Goal: Task Accomplishment & Management: Use online tool/utility

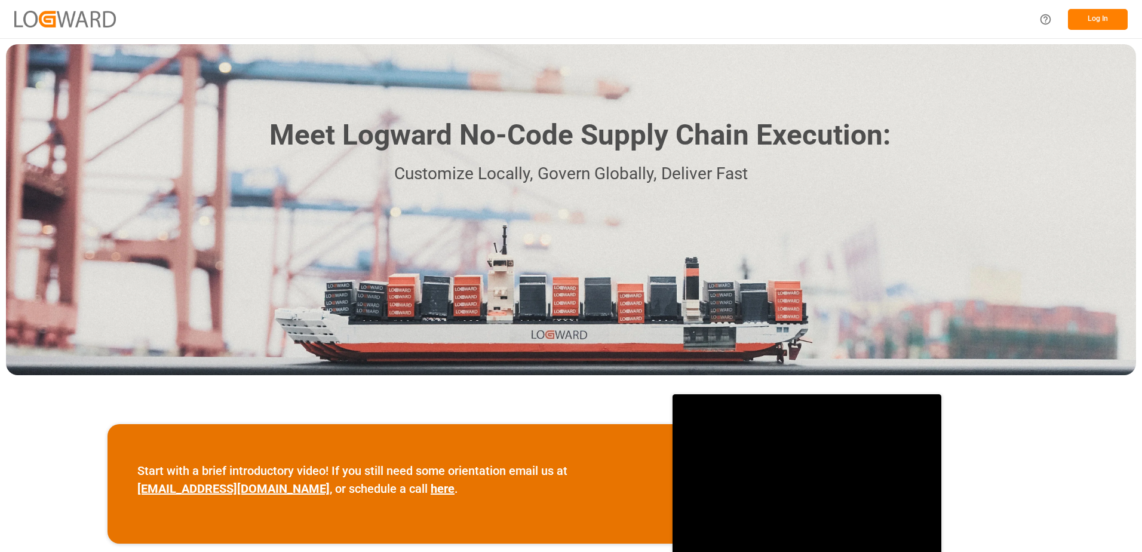
click at [1101, 19] on button "Log In" at bounding box center [1098, 19] width 60 height 21
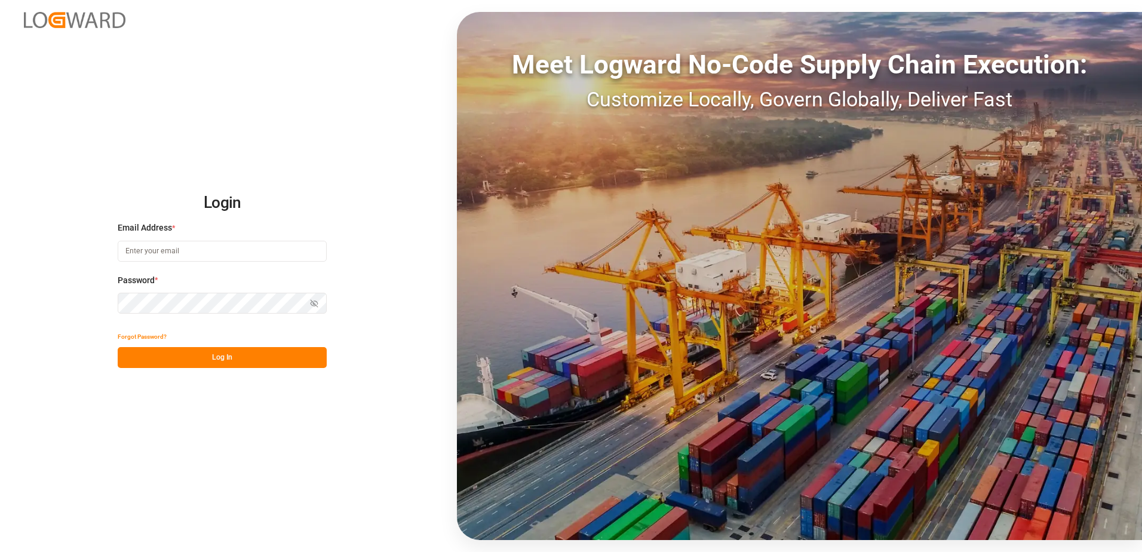
click at [199, 250] on input at bounding box center [222, 251] width 209 height 21
type input "[PERSON_NAME][EMAIL_ADDRESS][DOMAIN_NAME]"
click at [132, 356] on button "Log In" at bounding box center [222, 357] width 209 height 21
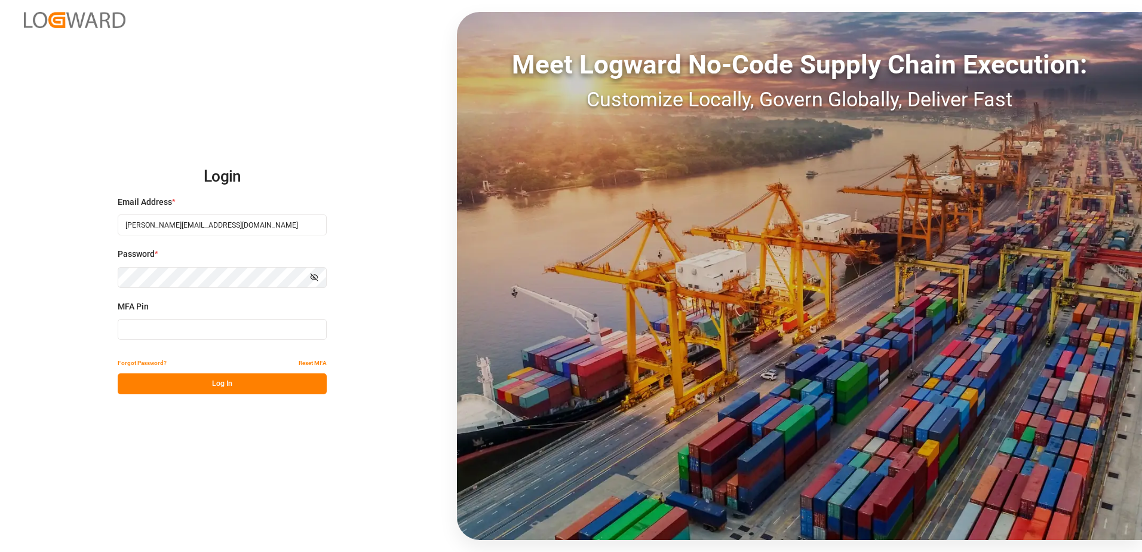
click at [155, 329] on input at bounding box center [222, 329] width 209 height 21
type input "754154"
click at [207, 385] on button "Log In" at bounding box center [222, 383] width 209 height 21
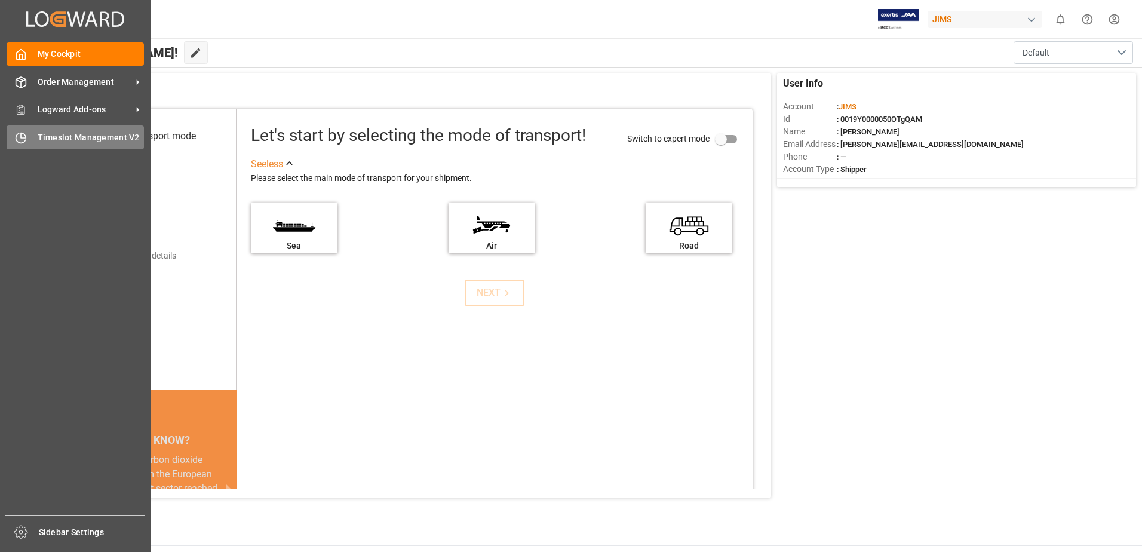
click at [52, 142] on span "Timeslot Management V2" at bounding box center [91, 137] width 107 height 13
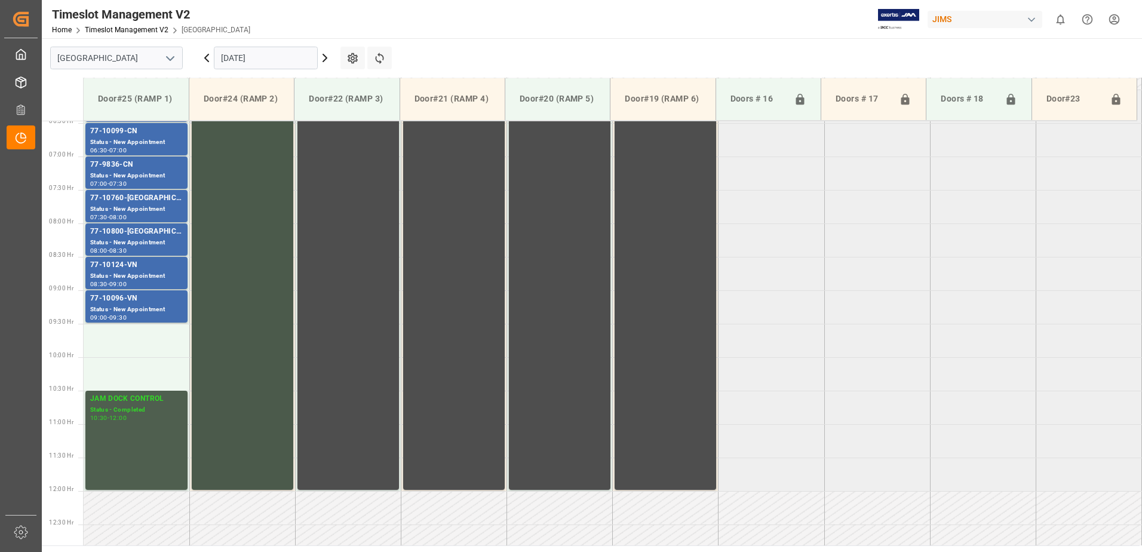
scroll to position [447, 0]
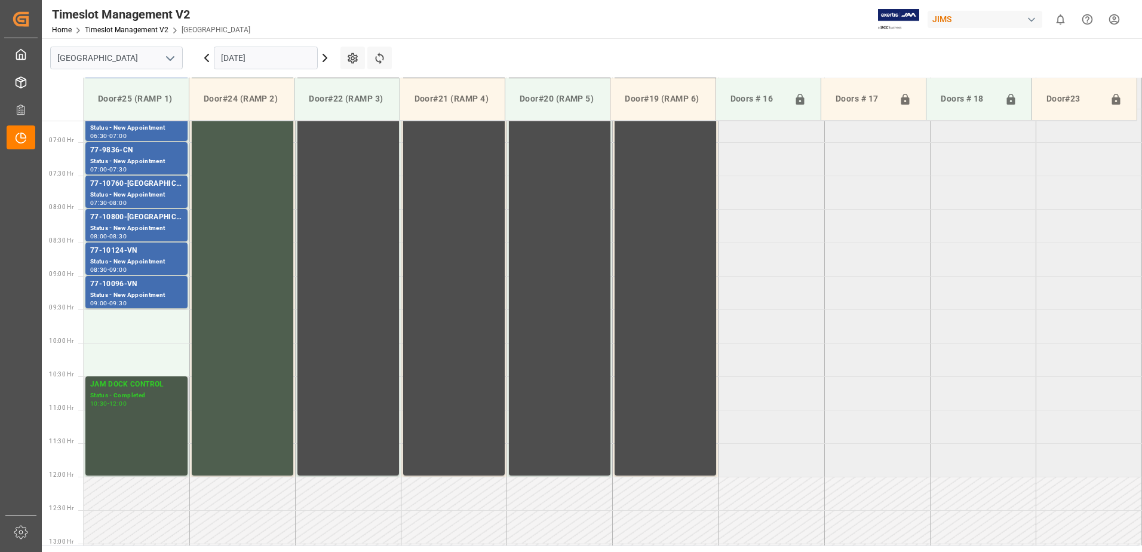
click at [143, 404] on div "10:30 - 12:00" at bounding box center [136, 404] width 93 height 7
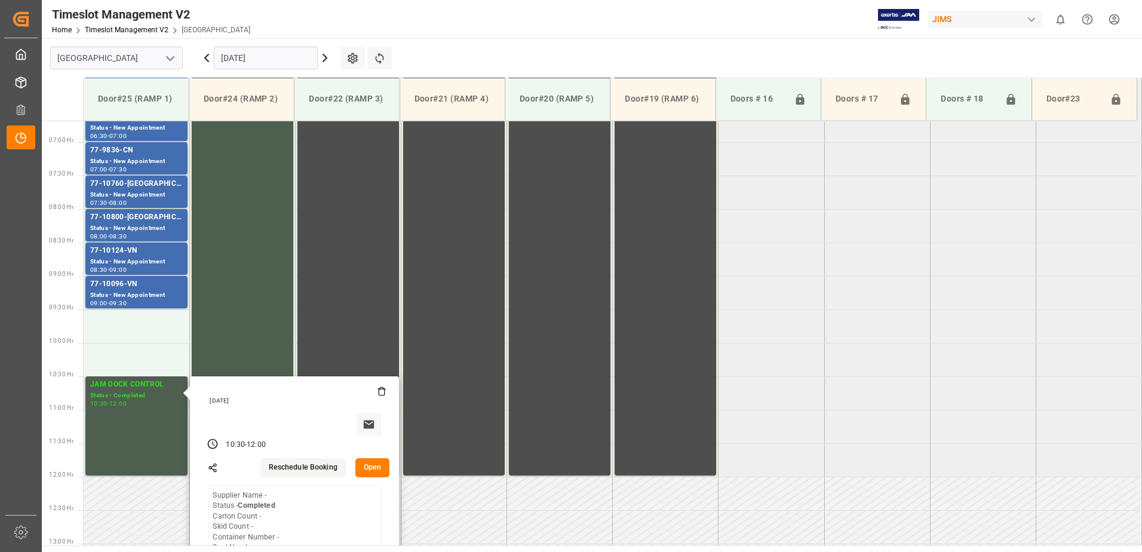
click at [371, 465] on button "Open" at bounding box center [372, 467] width 35 height 19
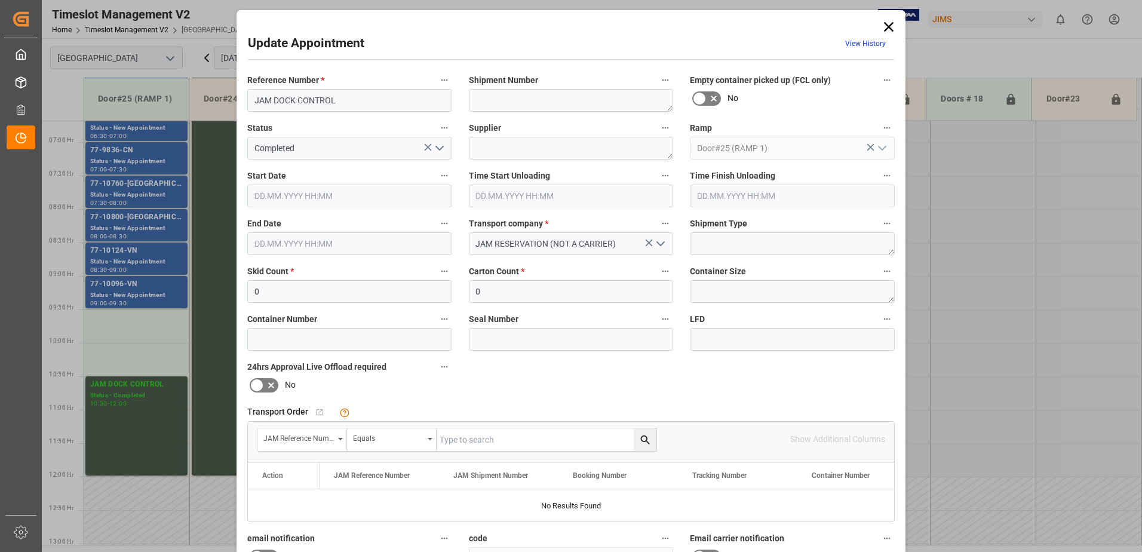
type input "[DATE] 10:30"
type input "[DATE] 12:00"
type input "[DATE] 18:45"
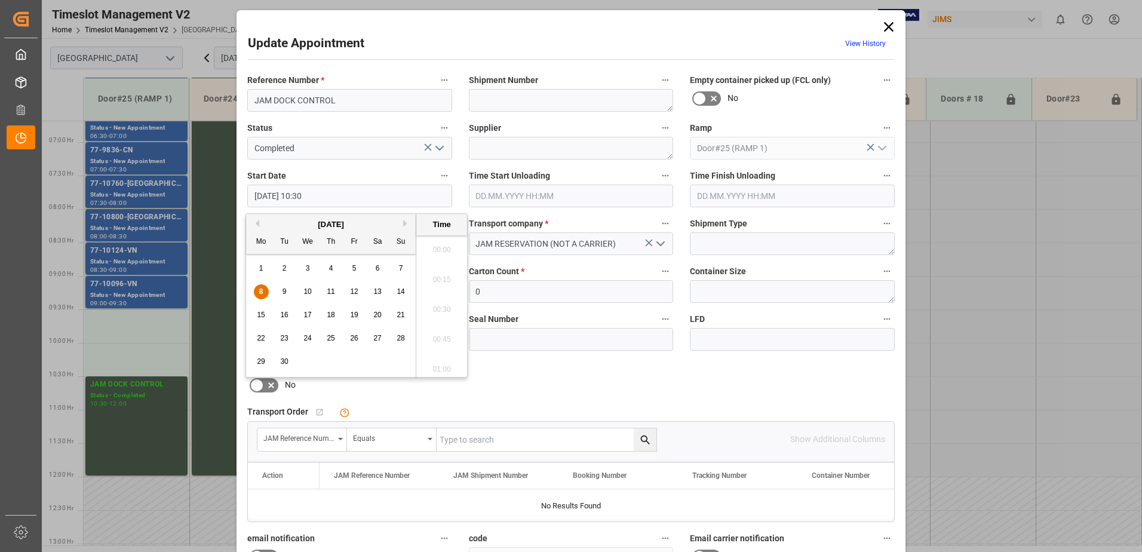
click at [326, 198] on input "[DATE] 10:30" at bounding box center [349, 196] width 205 height 23
click at [259, 290] on span "8" at bounding box center [261, 291] width 4 height 8
click at [438, 244] on li "09:30" at bounding box center [441, 246] width 51 height 30
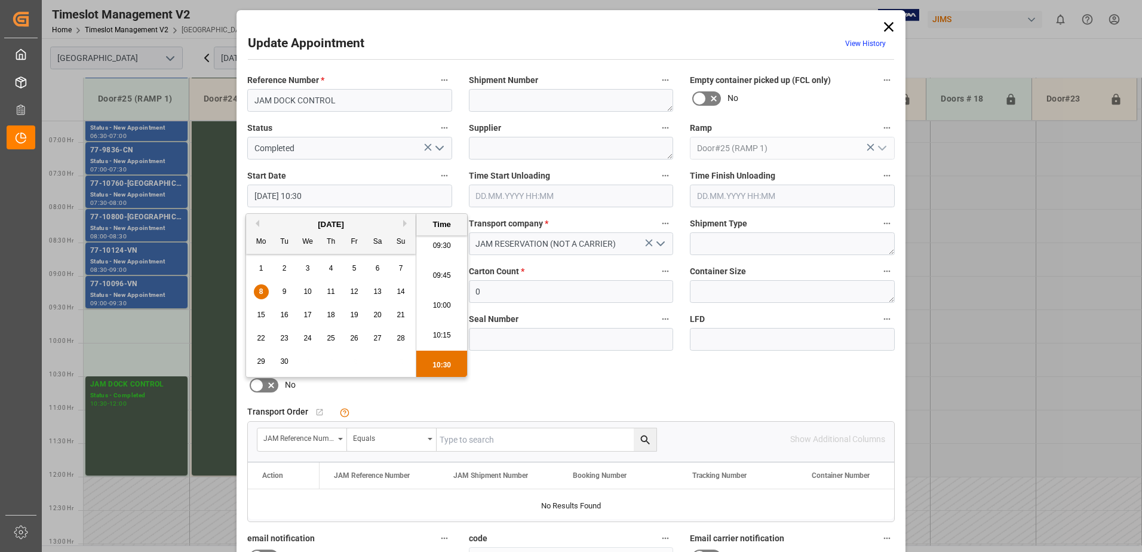
type input "[DATE] 09:30"
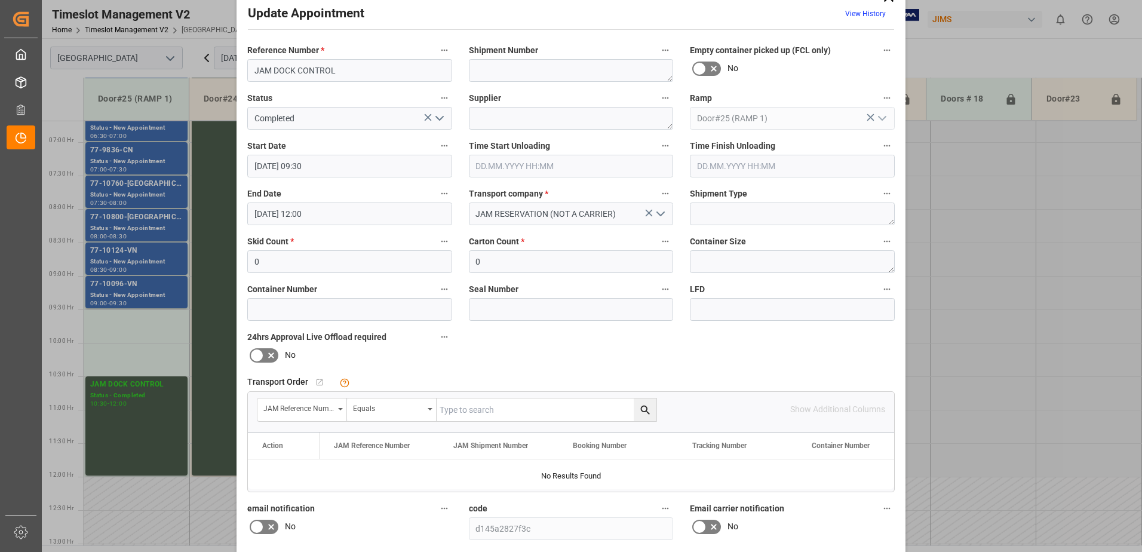
scroll to position [174, 0]
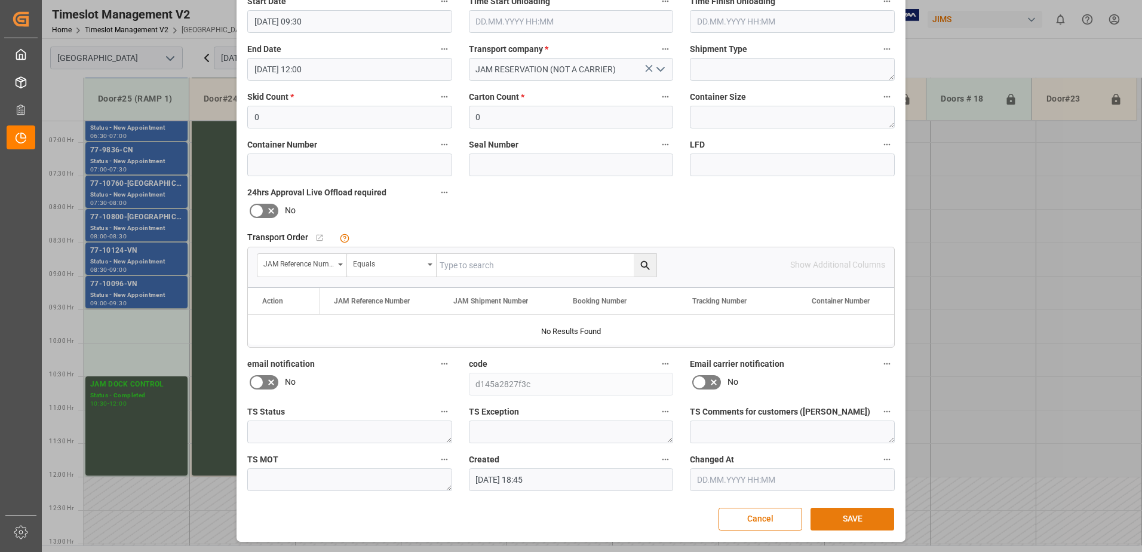
click at [833, 520] on button "SAVE" at bounding box center [853, 519] width 84 height 23
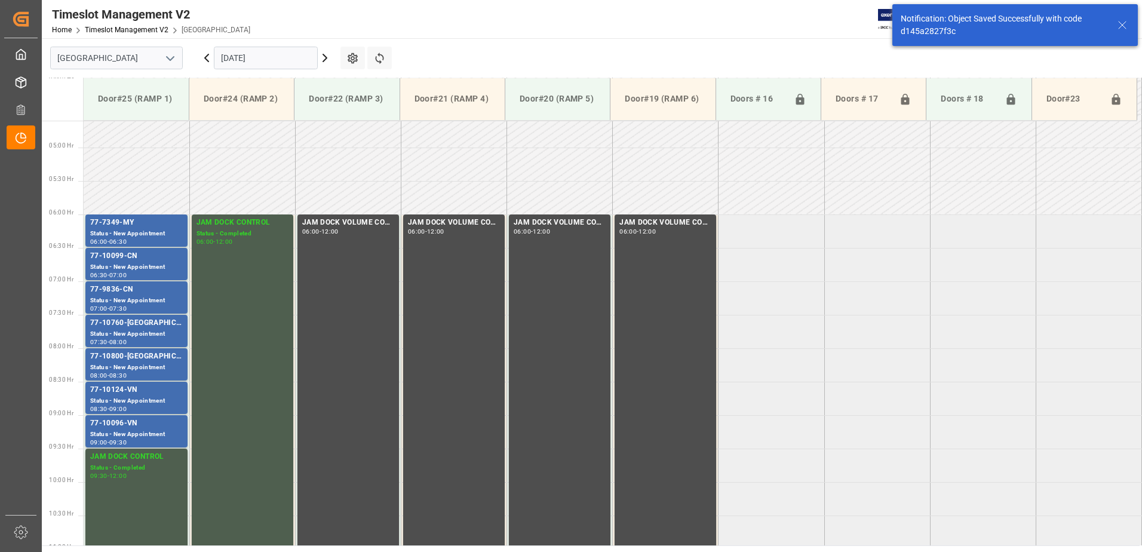
scroll to position [306, 0]
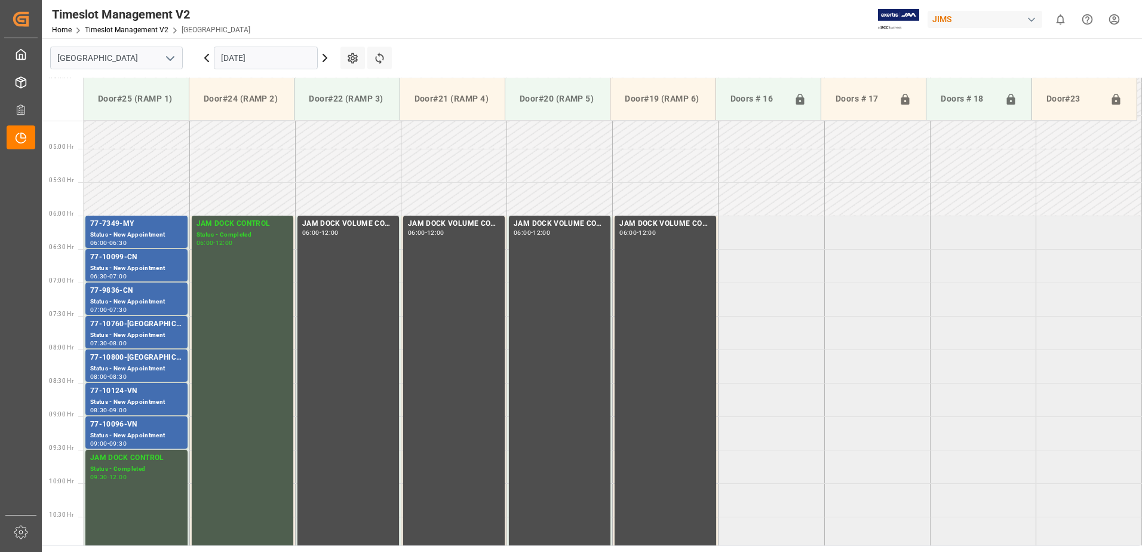
click at [327, 57] on icon at bounding box center [325, 57] width 4 height 7
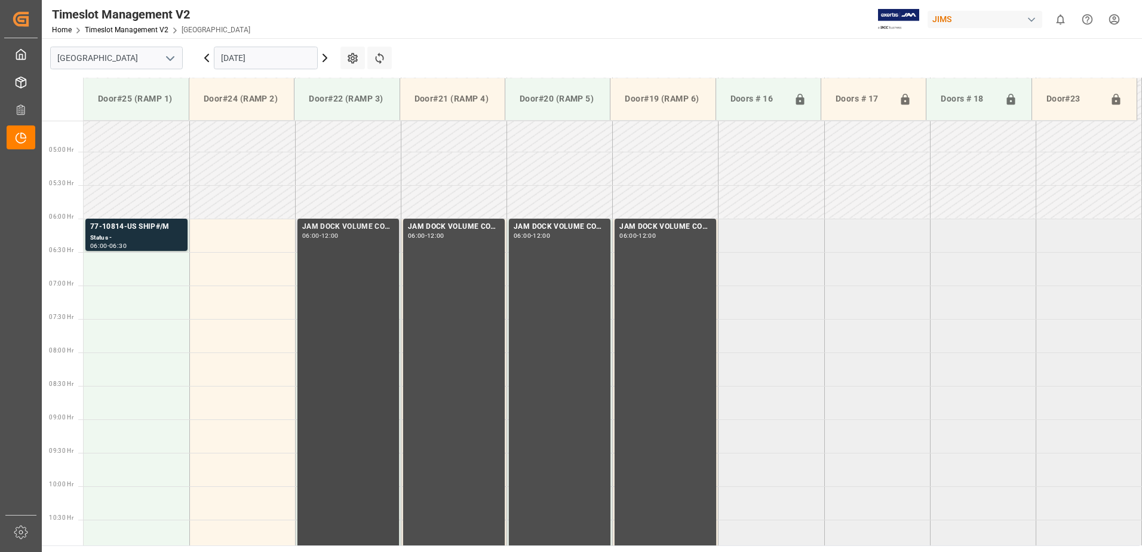
scroll to position [327, 0]
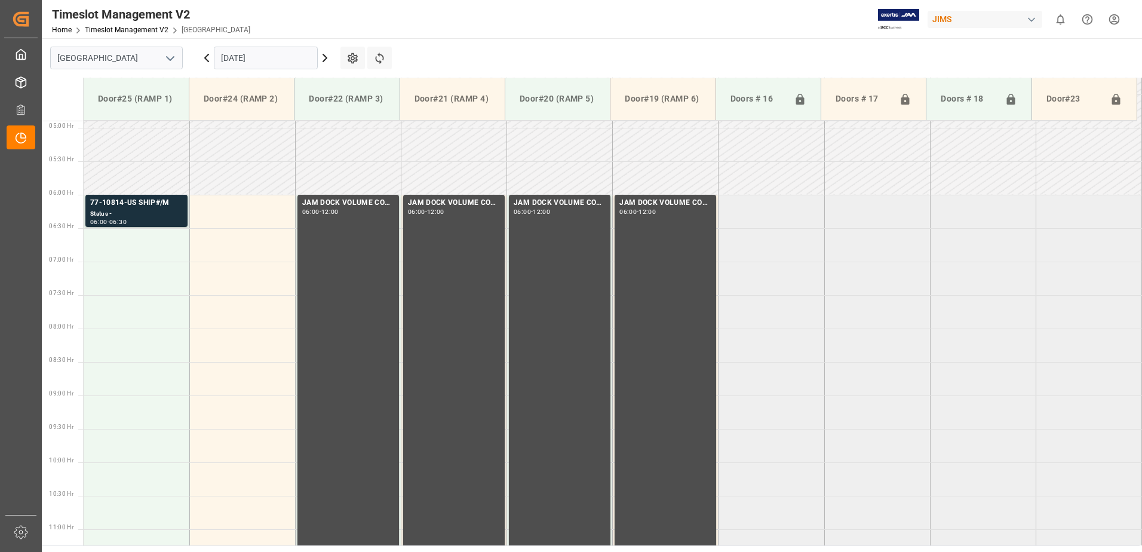
click at [325, 59] on icon at bounding box center [325, 58] width 14 height 14
click at [323, 57] on icon at bounding box center [325, 58] width 14 height 14
click at [324, 58] on icon at bounding box center [325, 58] width 14 height 14
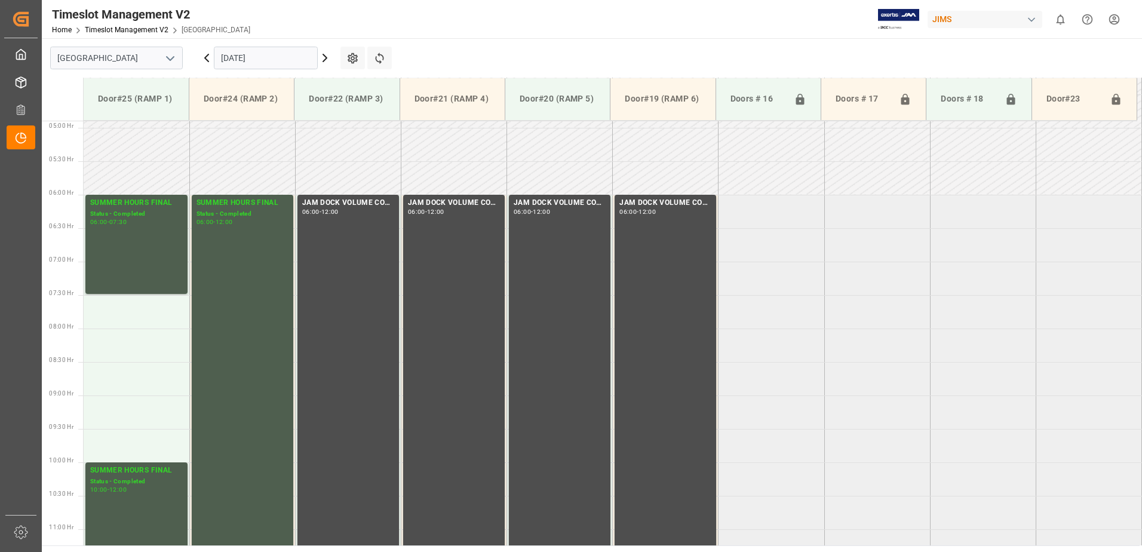
click at [283, 60] on input "[DATE]" at bounding box center [266, 58] width 104 height 23
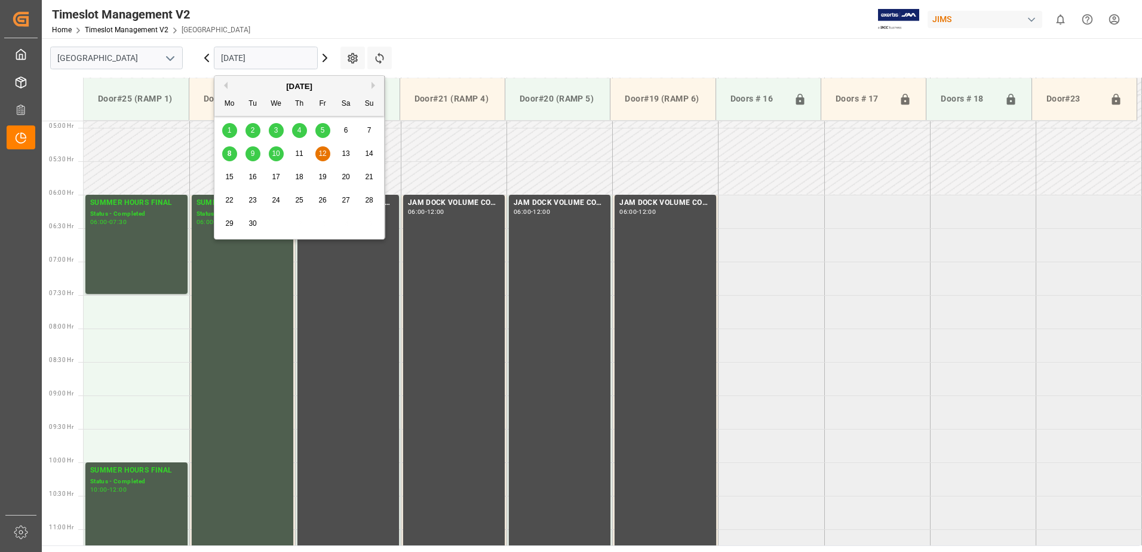
click at [229, 155] on span "8" at bounding box center [230, 153] width 4 height 8
